Goal: Check status: Check status

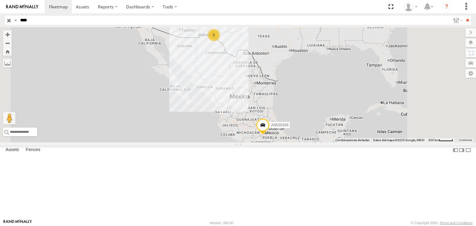
click at [0, 0] on div "3535" at bounding box center [0, 0] width 0 height 0
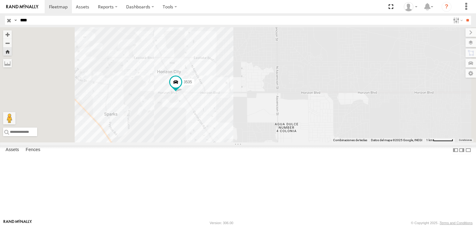
drag, startPoint x: 220, startPoint y: 127, endPoint x: 247, endPoint y: 138, distance: 28.9
click at [247, 138] on div "3535" at bounding box center [238, 84] width 476 height 115
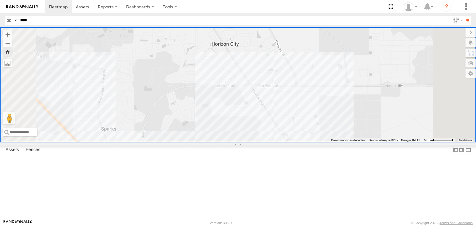
click at [0, 0] on div "3535" at bounding box center [0, 0] width 0 height 0
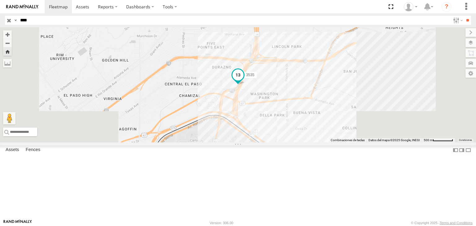
click at [244, 81] on span at bounding box center [237, 74] width 11 height 11
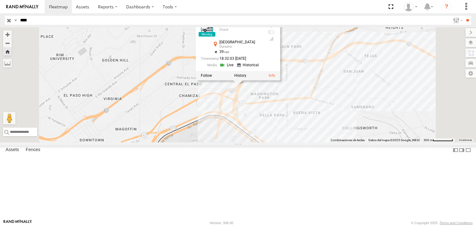
click at [235, 68] on link at bounding box center [227, 65] width 16 height 6
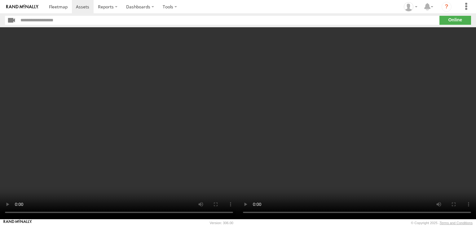
click at [307, 104] on video at bounding box center [357, 123] width 238 height 192
